Goal: Task Accomplishment & Management: Manage account settings

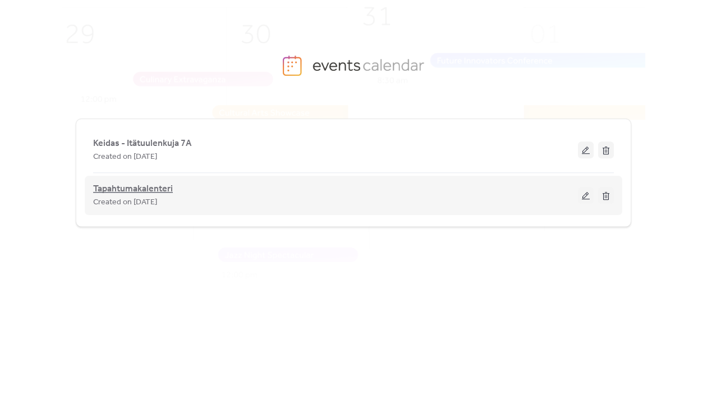
click at [152, 192] on span "Tapahtumakalenteri" at bounding box center [133, 188] width 80 height 13
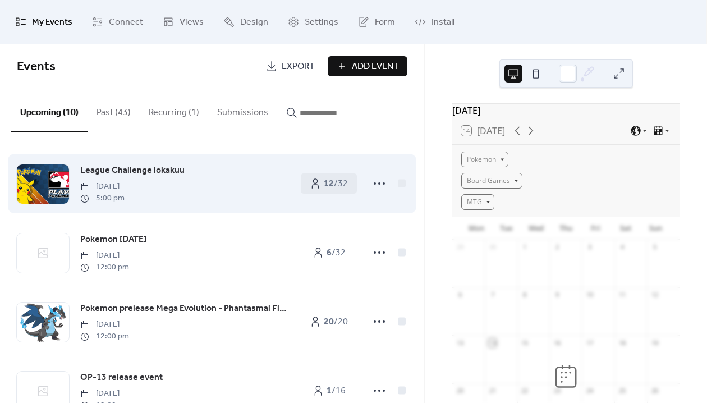
click at [168, 170] on span "League Challenge lokakuu" at bounding box center [132, 170] width 104 height 13
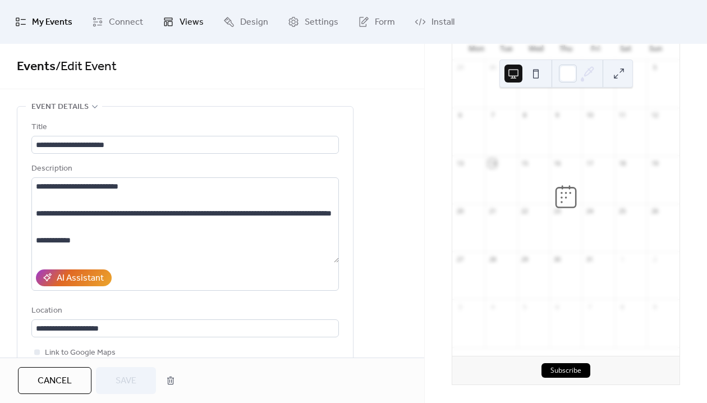
click at [175, 24] on link "Views" at bounding box center [183, 21] width 58 height 35
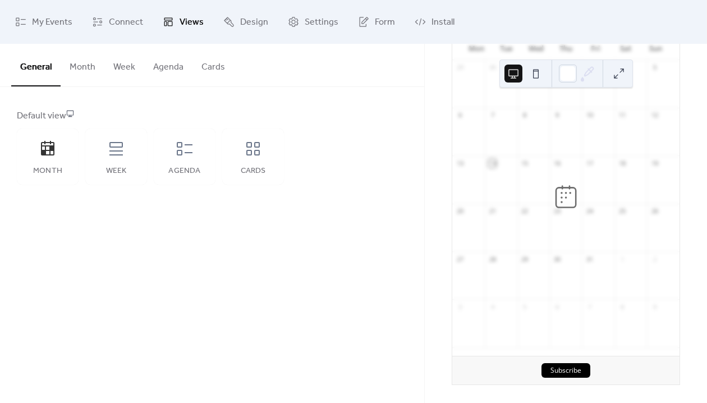
click at [87, 63] on button "Month" at bounding box center [83, 65] width 44 height 42
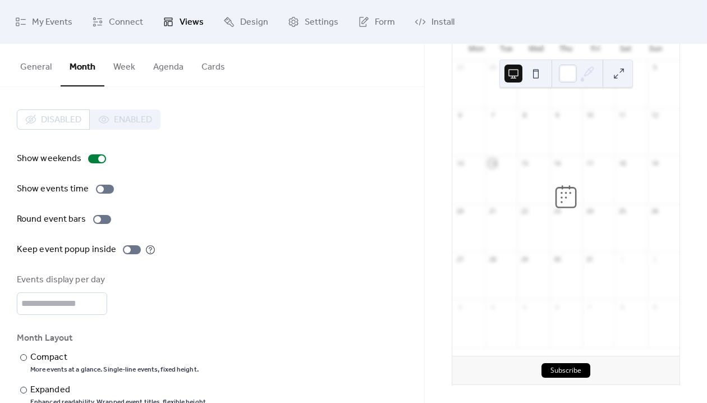
click at [123, 75] on button "Week" at bounding box center [124, 65] width 40 height 42
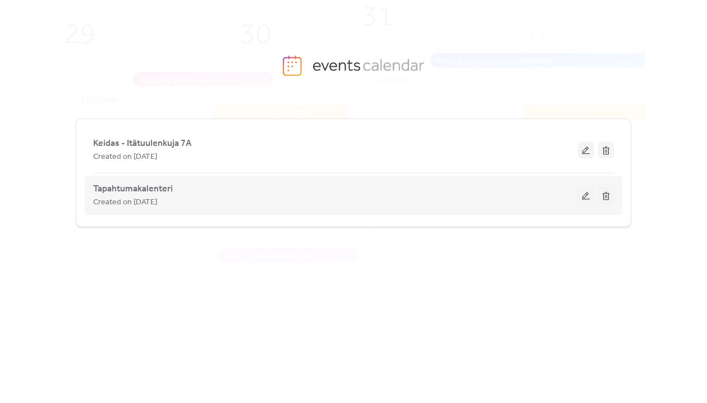
click at [355, 199] on div "Created on [DATE]" at bounding box center [335, 201] width 485 height 13
click at [157, 185] on span "Tapahtumakalenteri" at bounding box center [133, 188] width 80 height 13
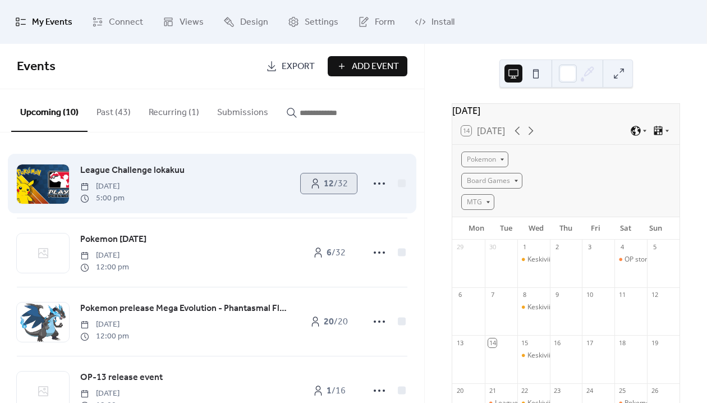
click at [332, 190] on span "12 / 32" at bounding box center [336, 183] width 24 height 13
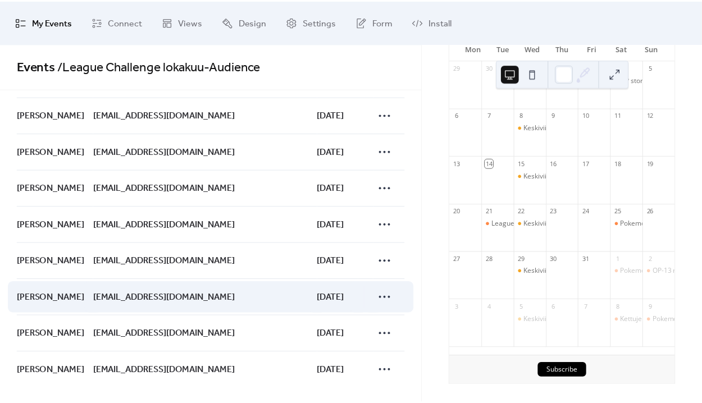
scroll to position [192, 0]
